Goal: Check status: Check status

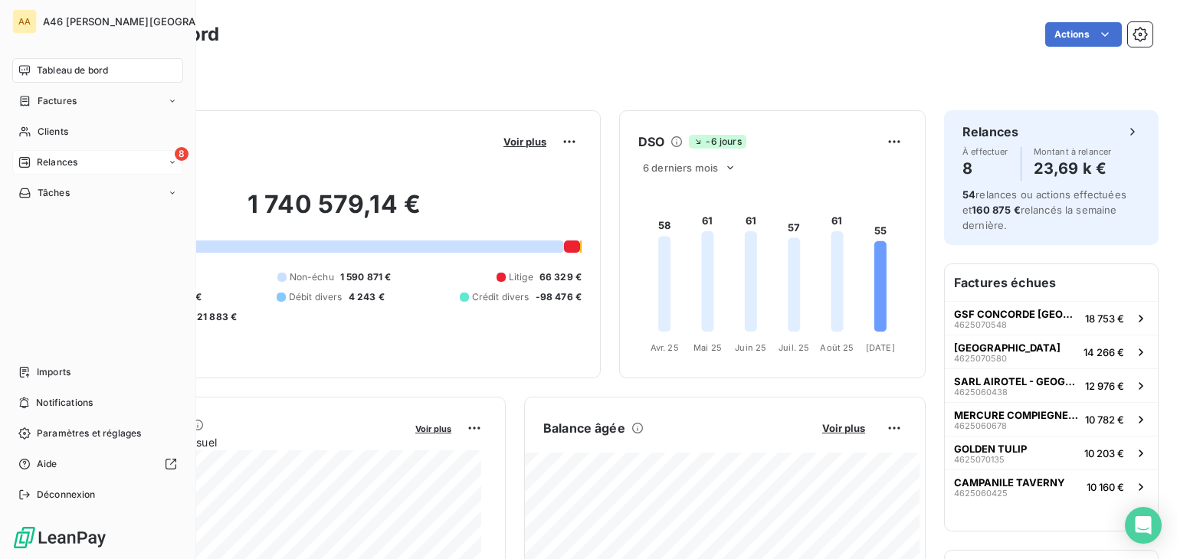
click at [44, 163] on span "Relances" at bounding box center [57, 162] width 41 height 14
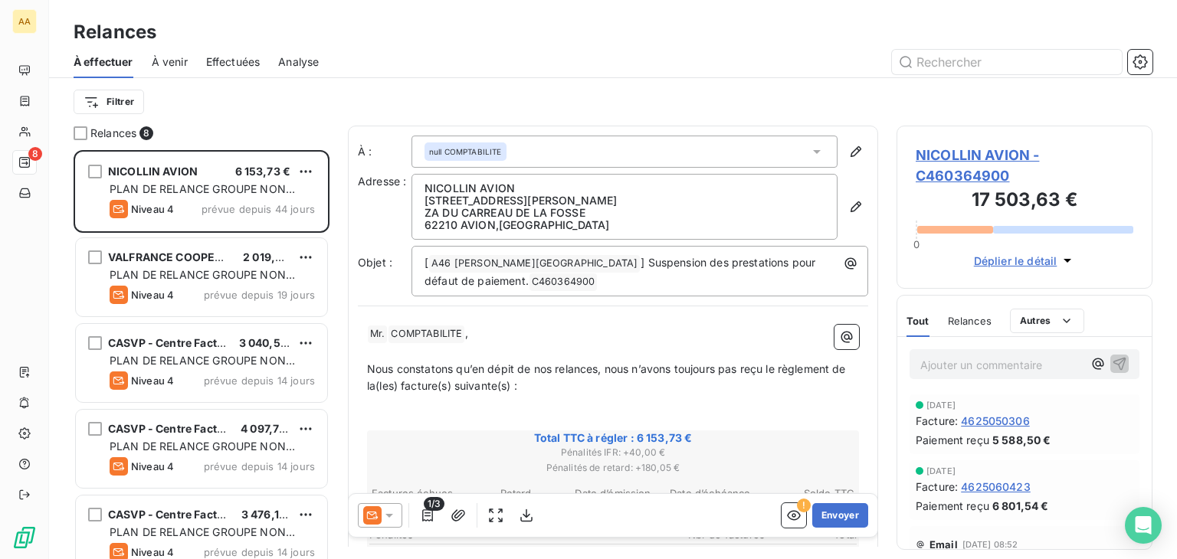
scroll to position [397, 244]
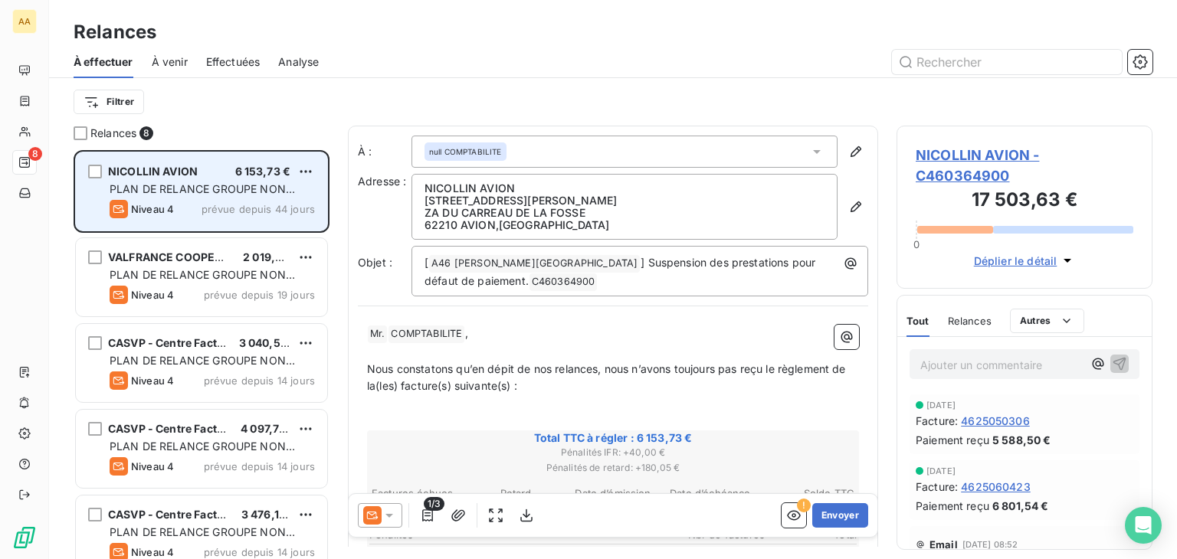
click at [187, 190] on span "PLAN DE RELANCE GROUPE NON AUTOMATIQUE" at bounding box center [202, 196] width 185 height 28
click at [191, 182] on div "PLAN DE RELANCE GROUPE NON AUTOMATIQUE" at bounding box center [212, 189] width 205 height 15
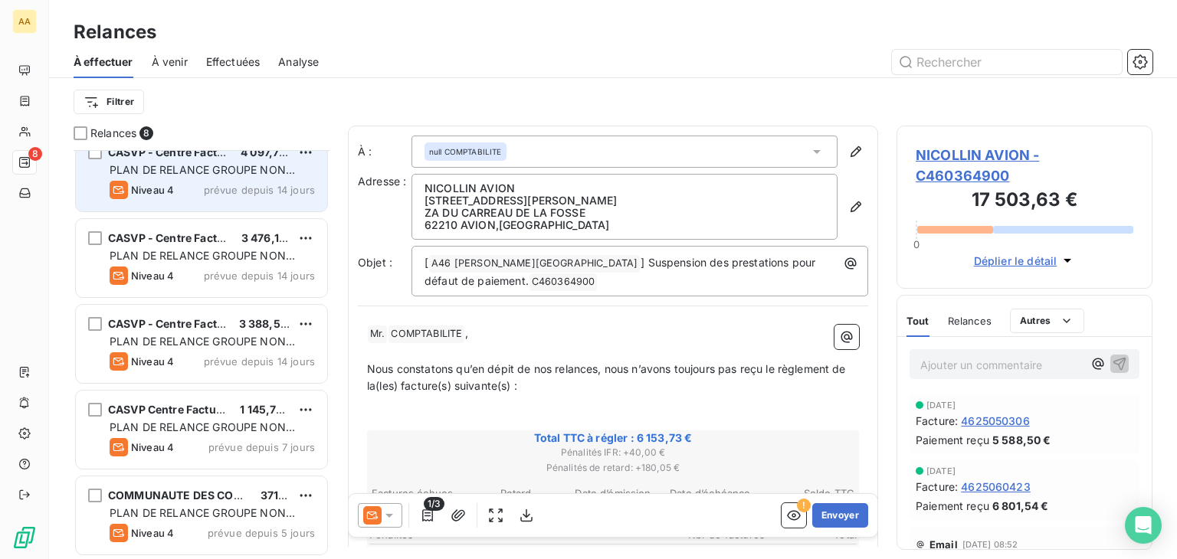
scroll to position [0, 0]
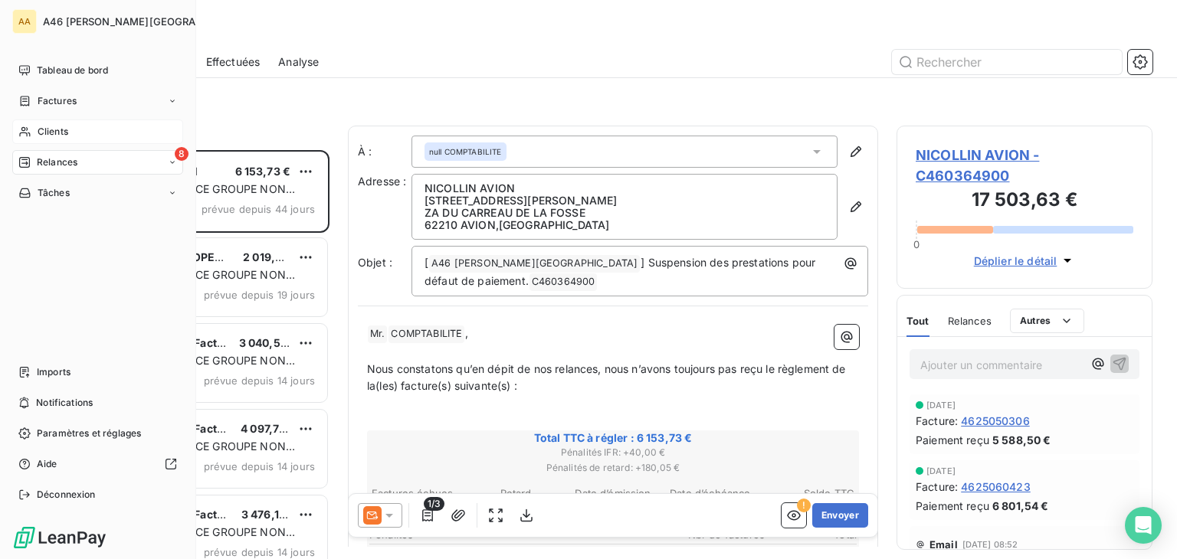
click at [61, 126] on span "Clients" at bounding box center [53, 132] width 31 height 14
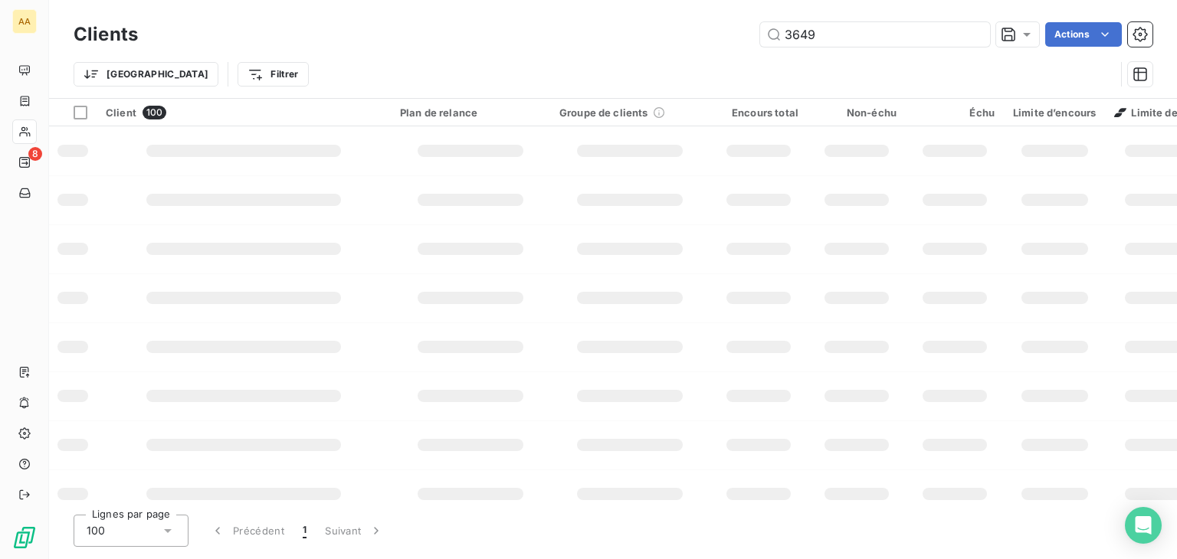
type input "3649"
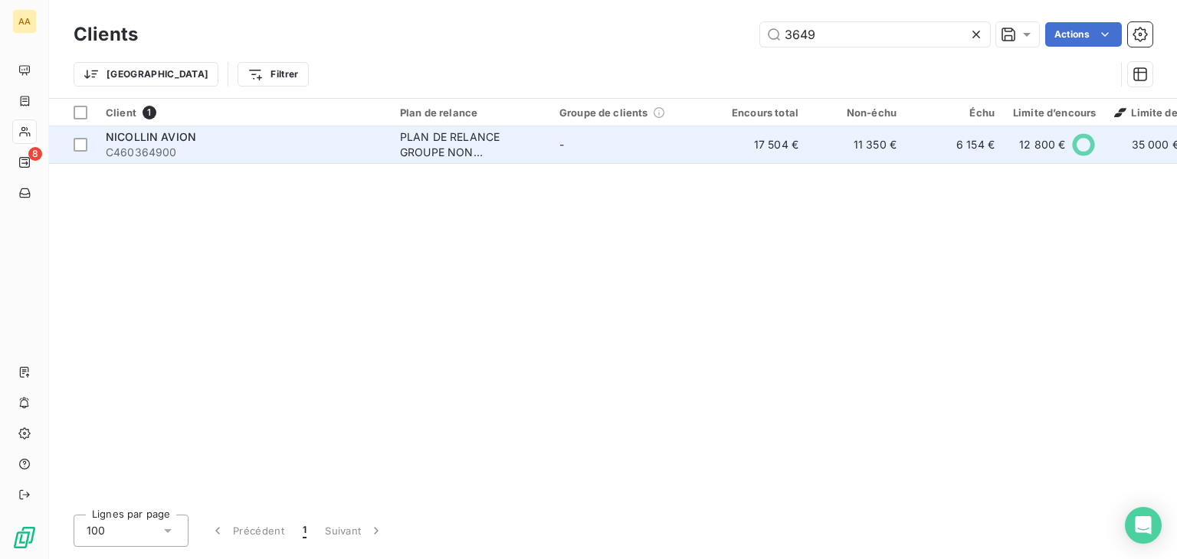
click at [176, 146] on span "C460364900" at bounding box center [244, 152] width 276 height 15
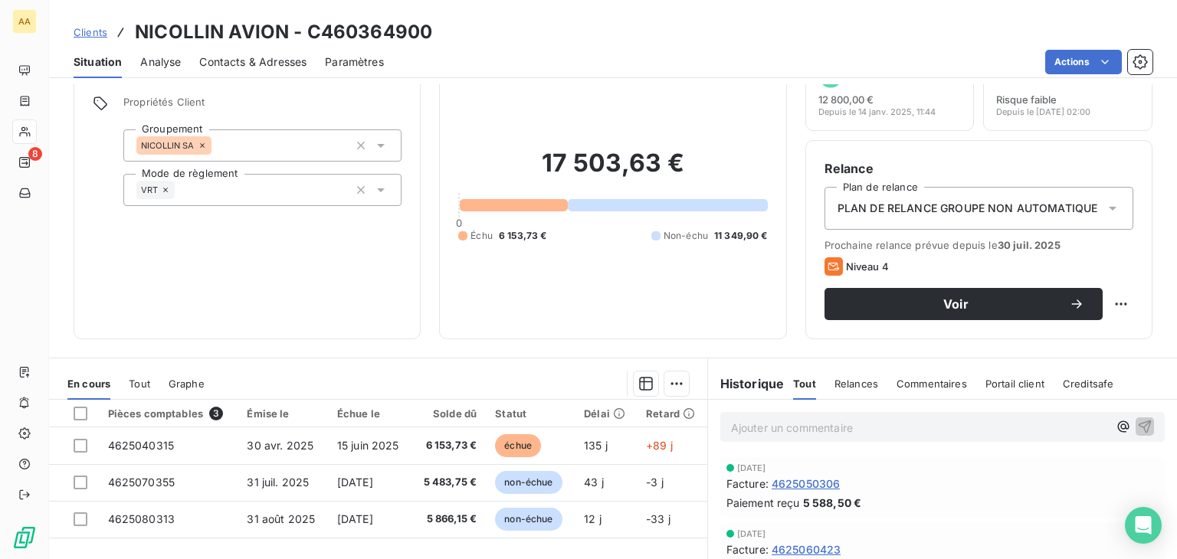
scroll to position [153, 0]
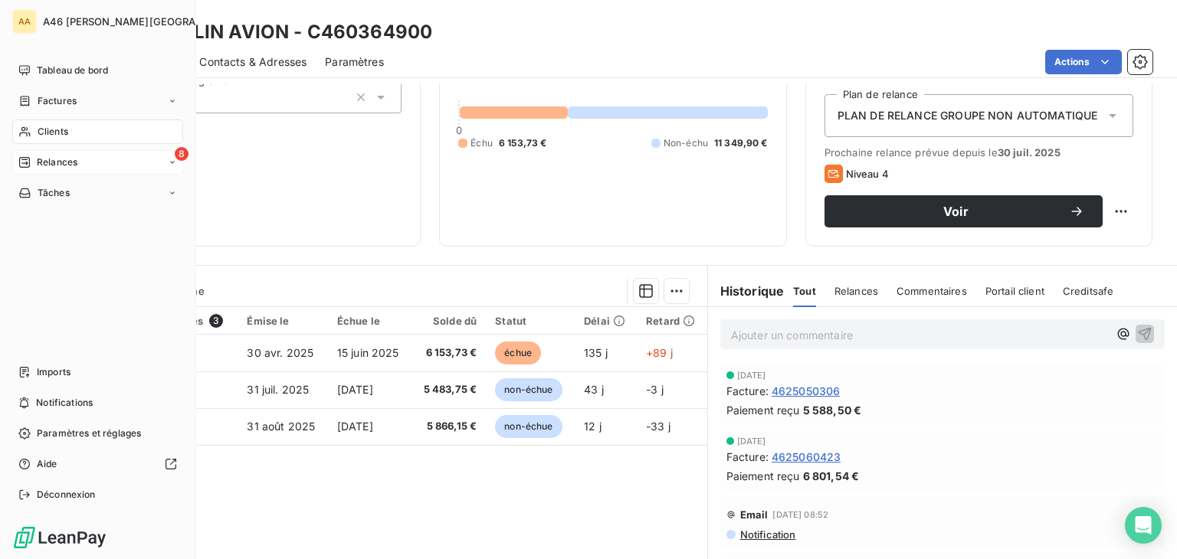
click at [46, 159] on span "Relances" at bounding box center [57, 162] width 41 height 14
